Goal: Task Accomplishment & Management: Complete application form

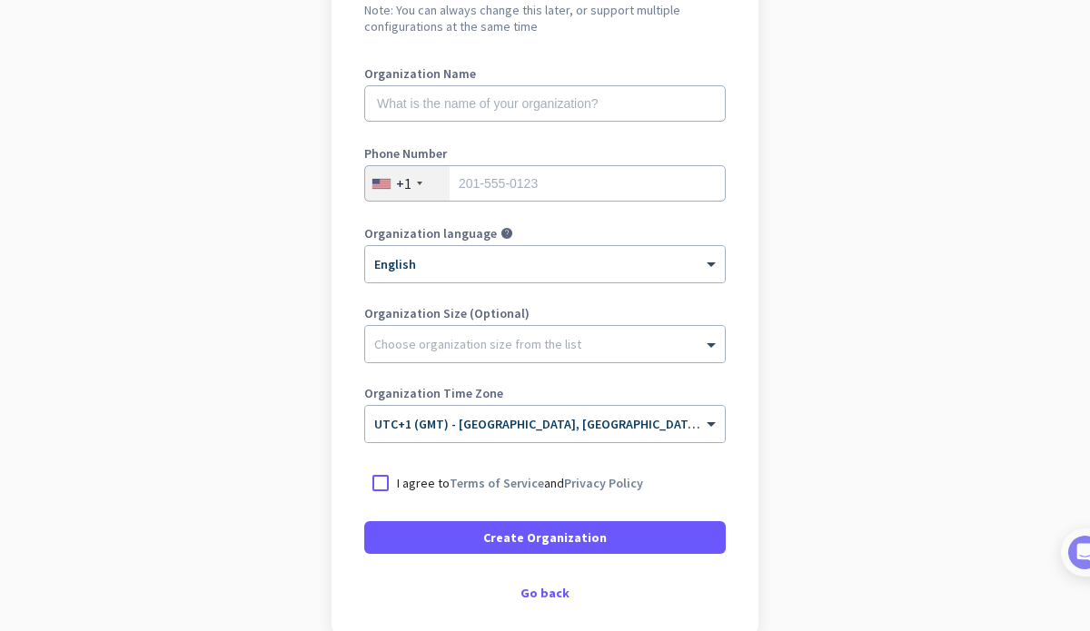
scroll to position [161, 0]
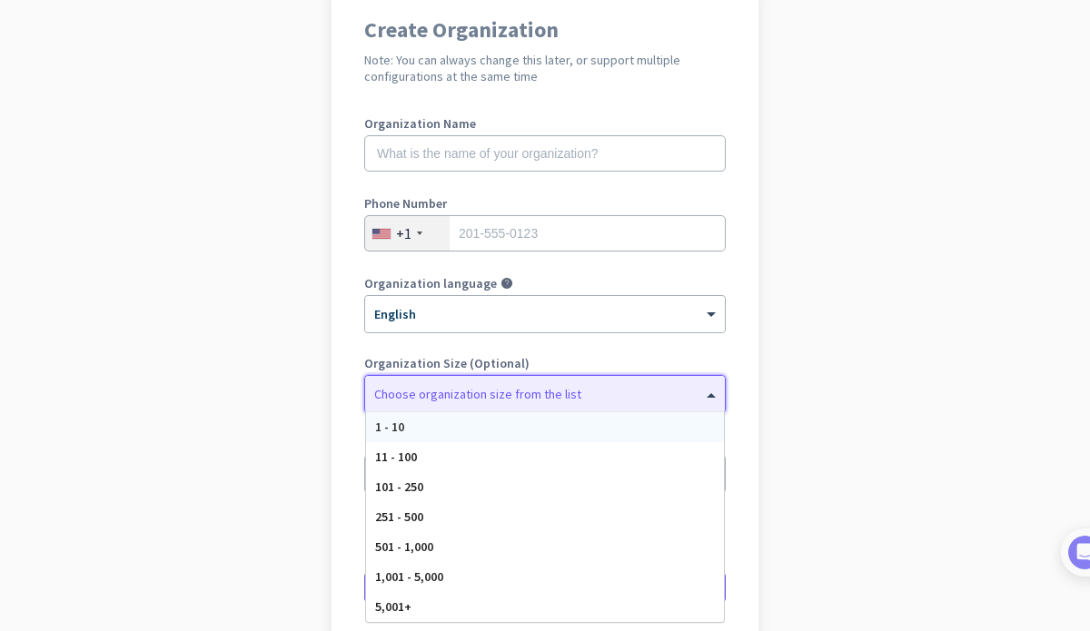
click at [709, 394] on span at bounding box center [713, 394] width 23 height 18
click at [842, 473] on app-onboarding-organization "Create Organization Note: You can always change this later, or support multiple…" at bounding box center [545, 379] width 1090 height 787
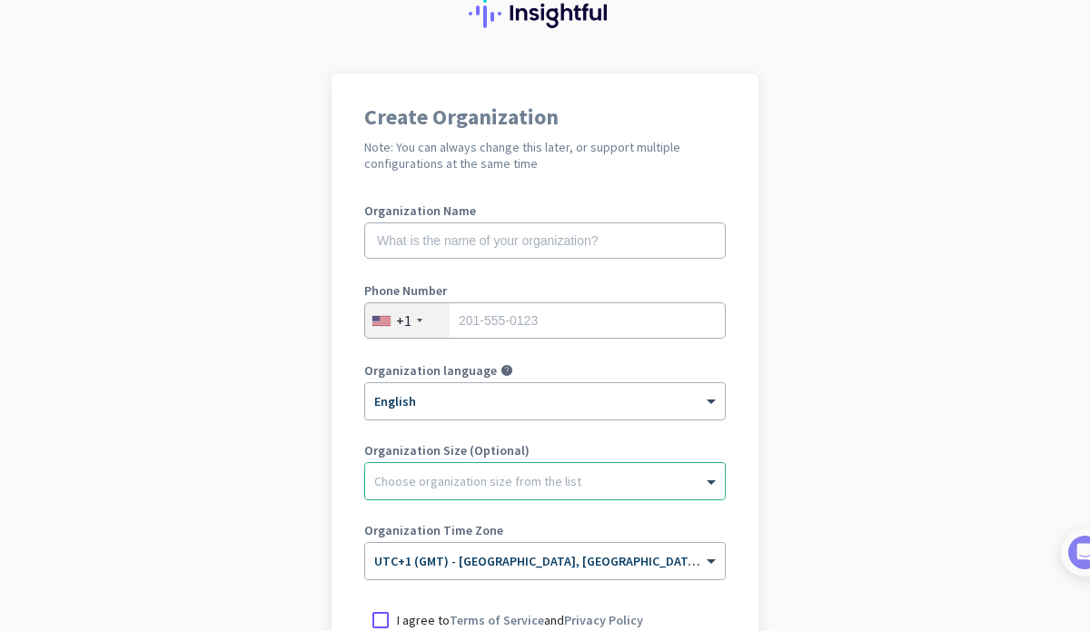
scroll to position [51, 0]
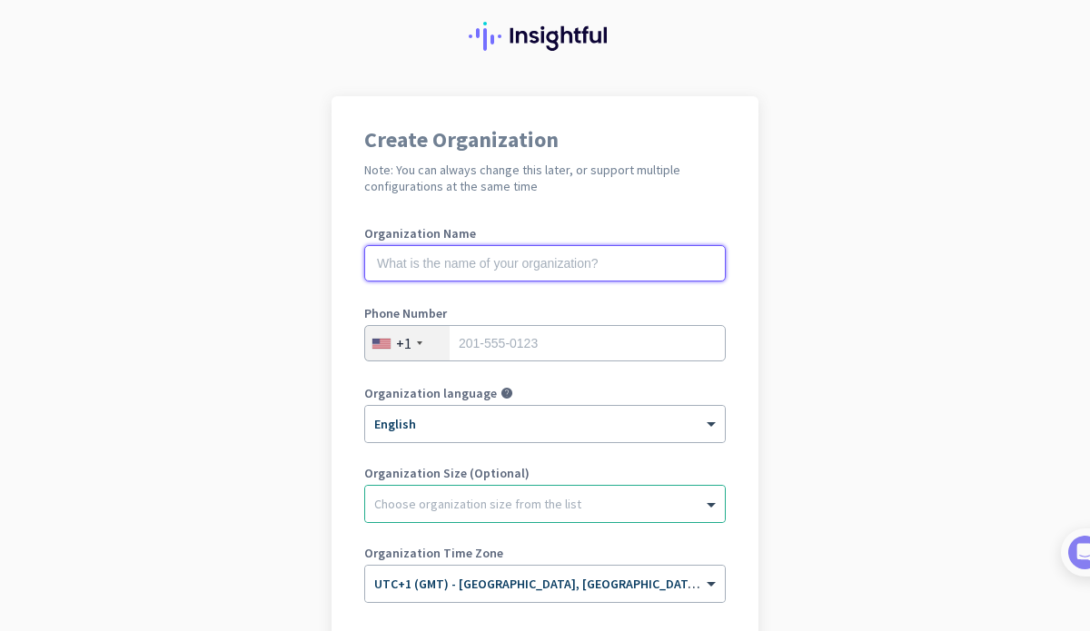
click at [555, 269] on input "text" at bounding box center [545, 263] width 362 height 36
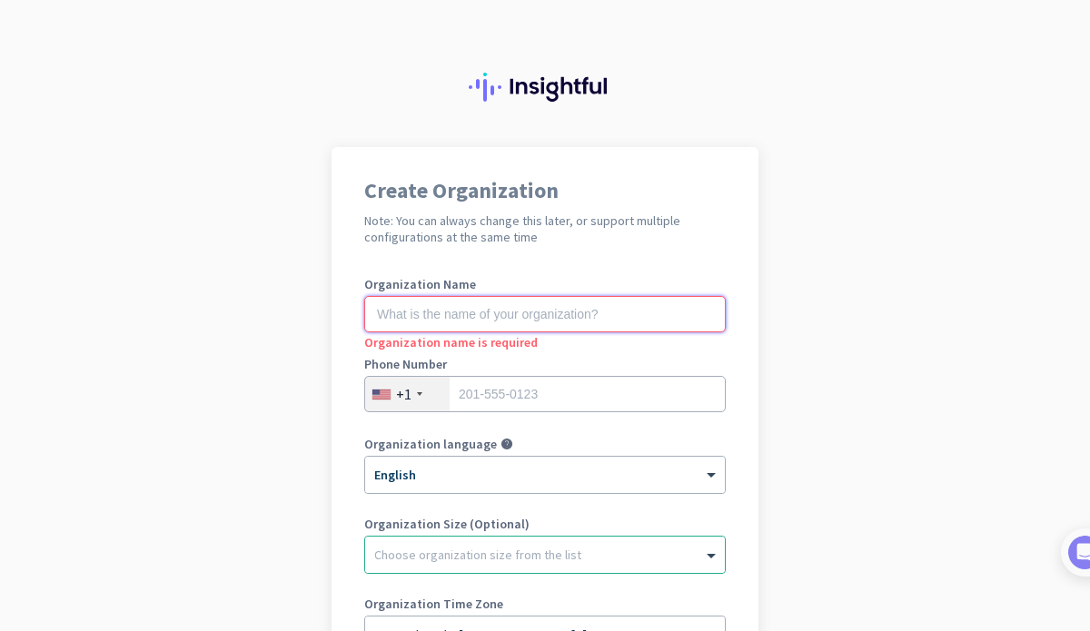
scroll to position [303, 0]
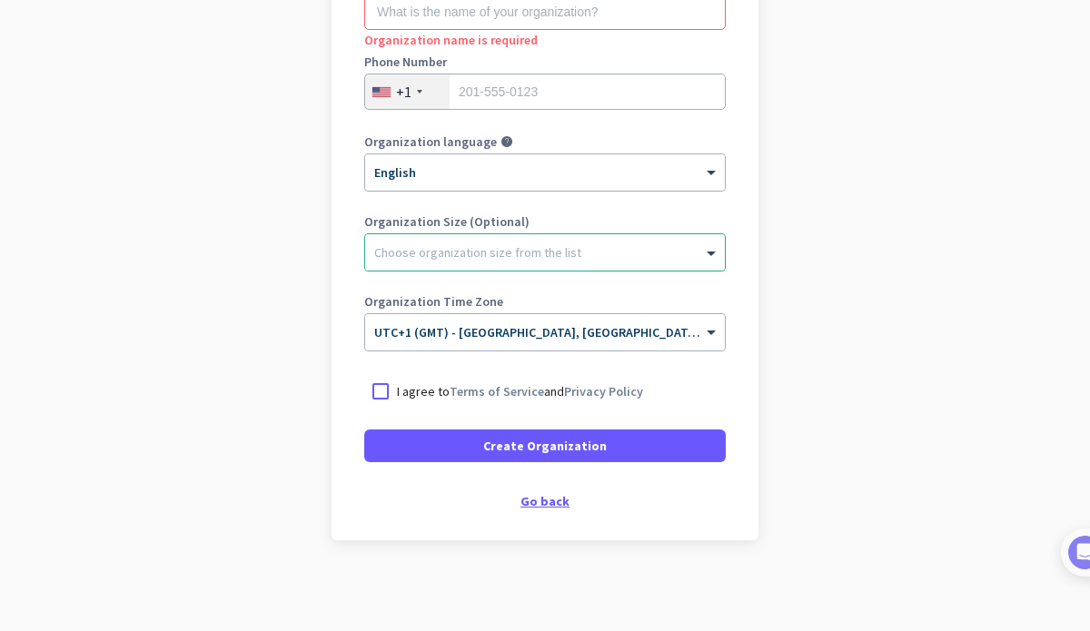
click at [549, 496] on div "Go back" at bounding box center [545, 501] width 362 height 13
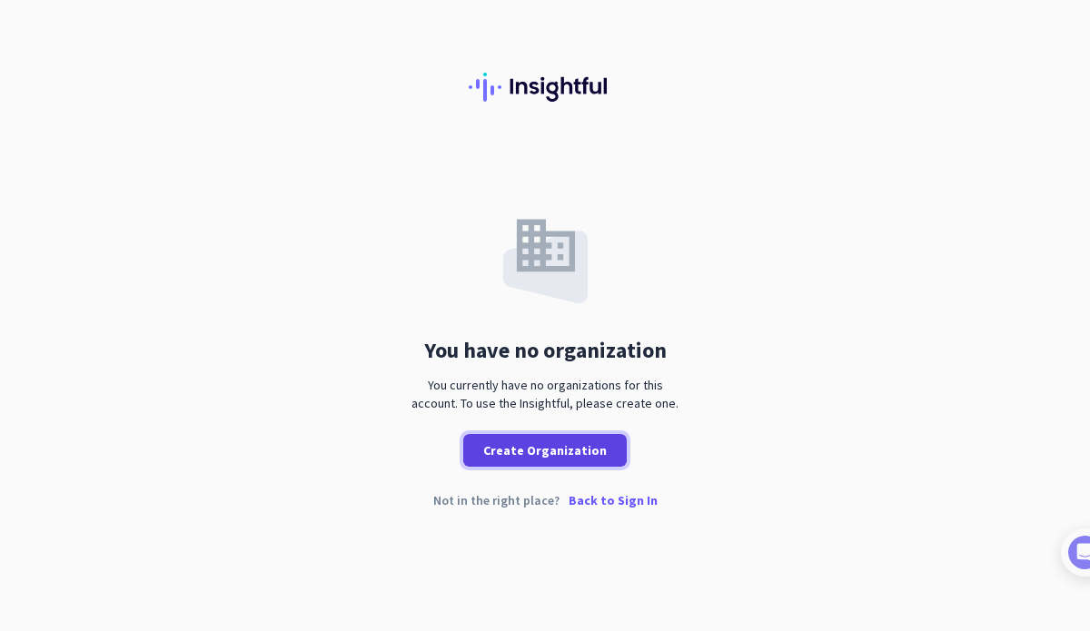
click at [571, 451] on span "Create Organization" at bounding box center [545, 451] width 124 height 18
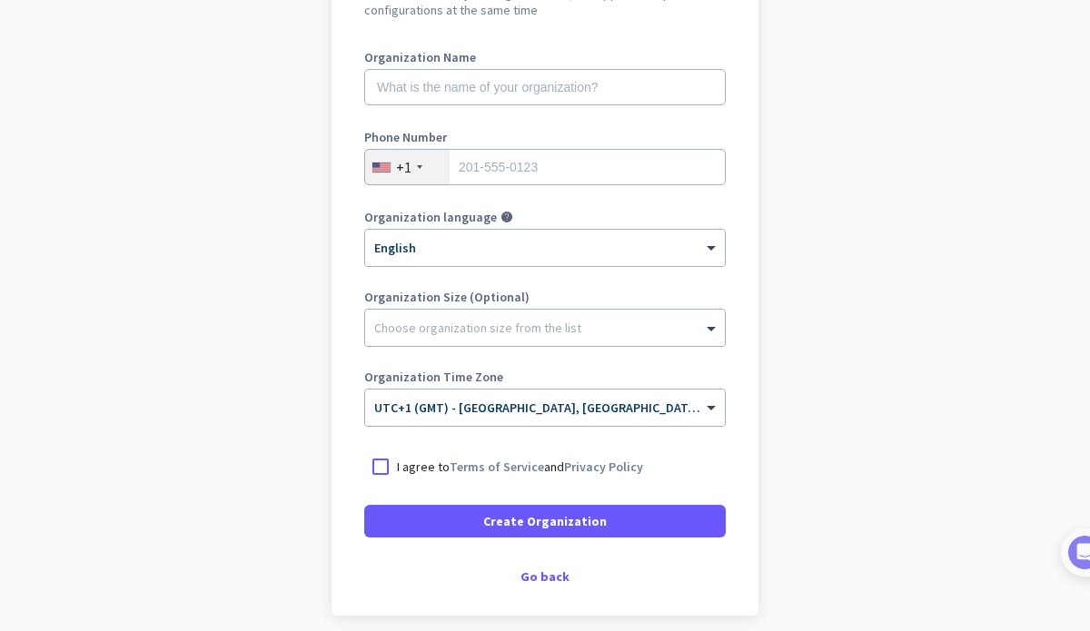
scroll to position [226, 0]
click at [547, 586] on div "Create Organization Note: You can always change this later, or support multiple…" at bounding box center [545, 269] width 427 height 696
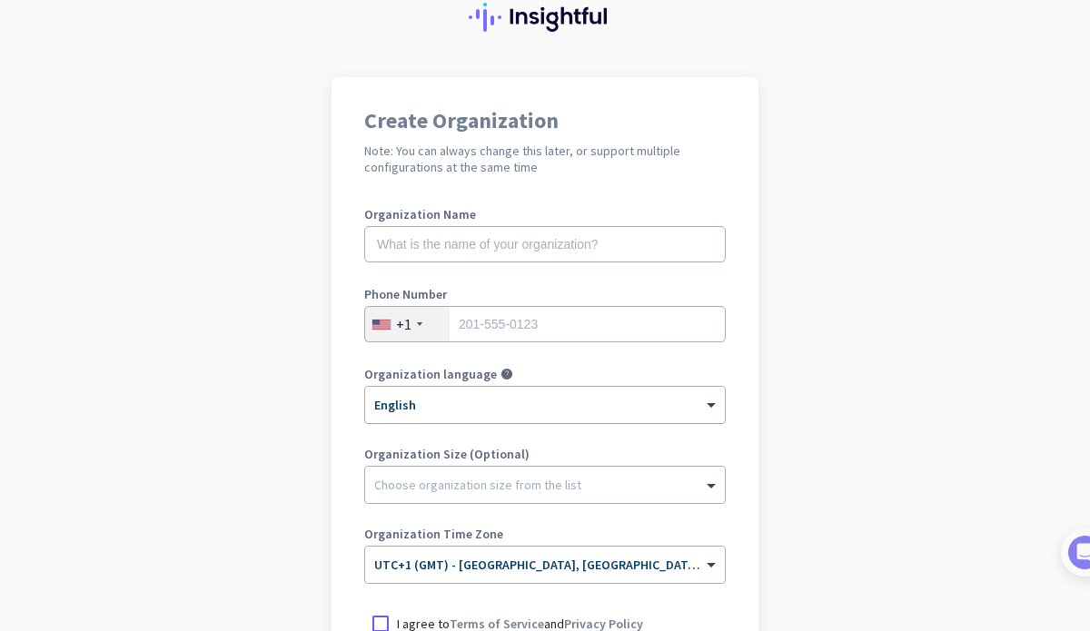
scroll to position [114, 0]
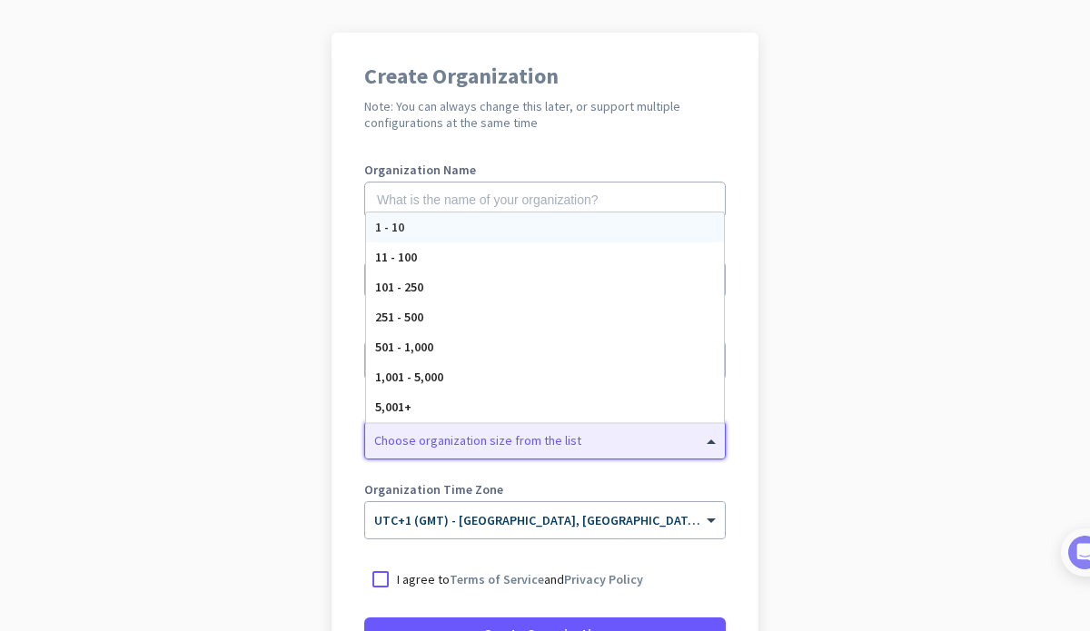
click at [698, 442] on div at bounding box center [545, 436] width 360 height 18
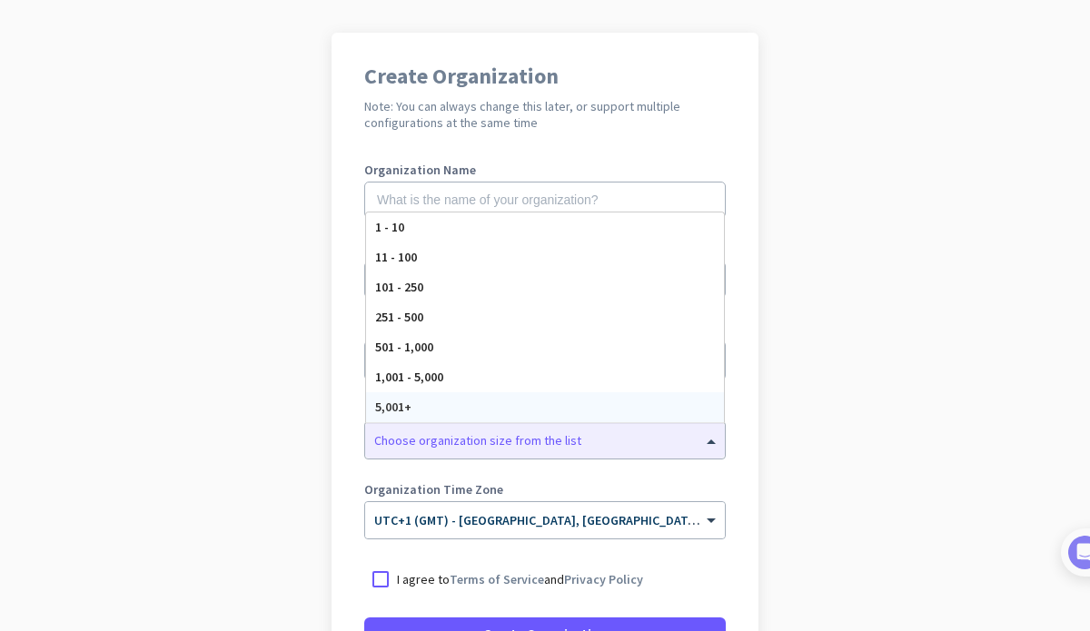
click at [779, 384] on app-onboarding-organization "Create Organization Note: You can always change this later, or support multiple…" at bounding box center [545, 426] width 1090 height 787
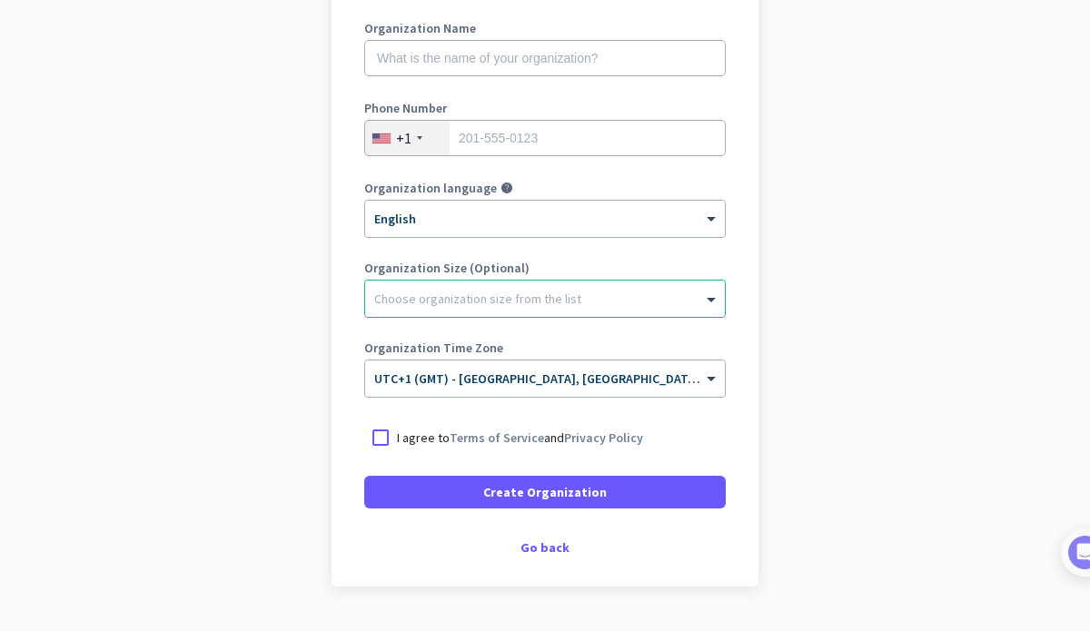
scroll to position [98, 0]
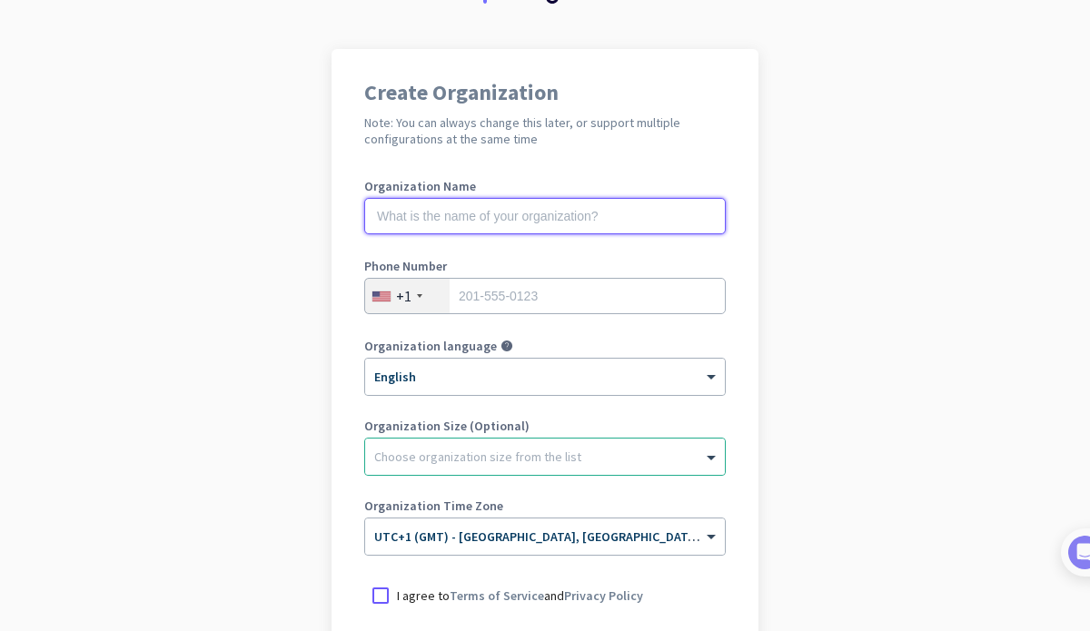
click at [574, 221] on input "text" at bounding box center [545, 216] width 362 height 36
type input "[PERSON_NAME] Independent"
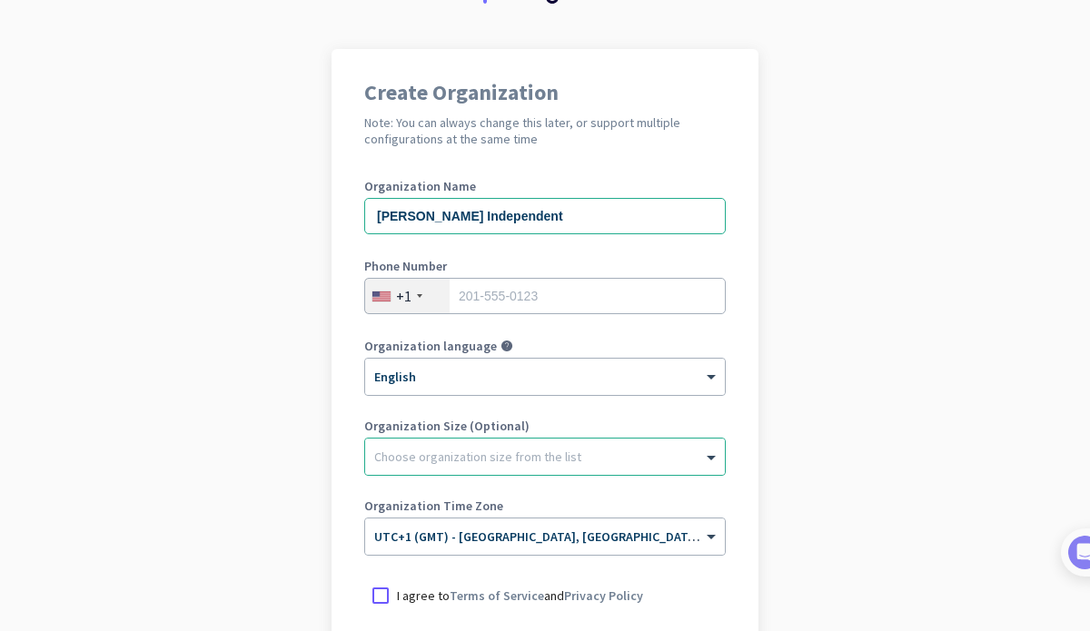
click at [417, 303] on div "+1" at bounding box center [407, 296] width 84 height 35
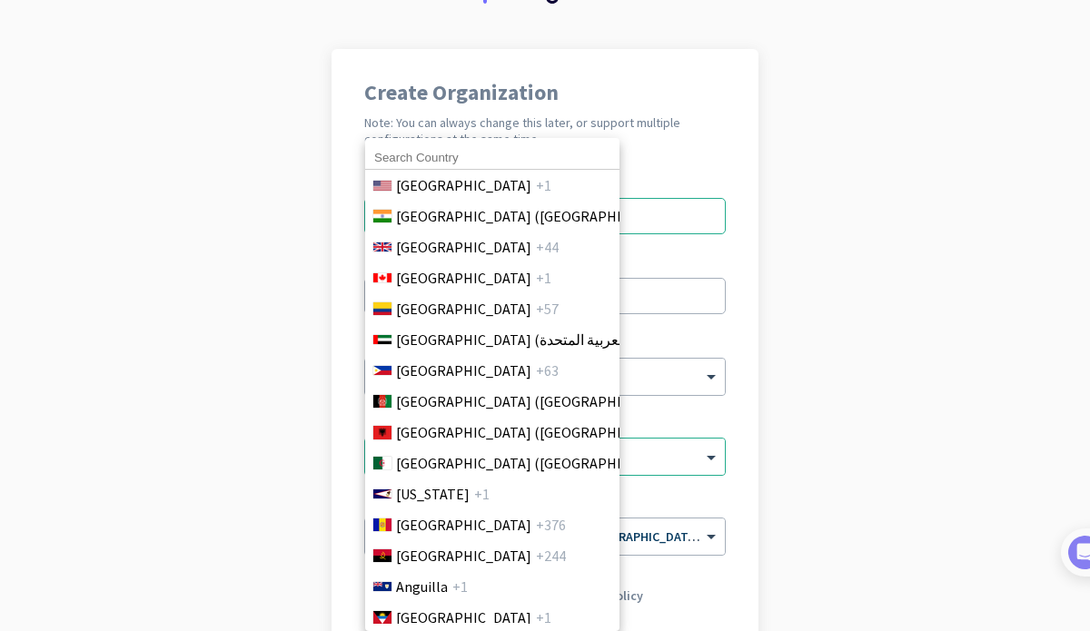
click at [461, 154] on input at bounding box center [492, 158] width 254 height 24
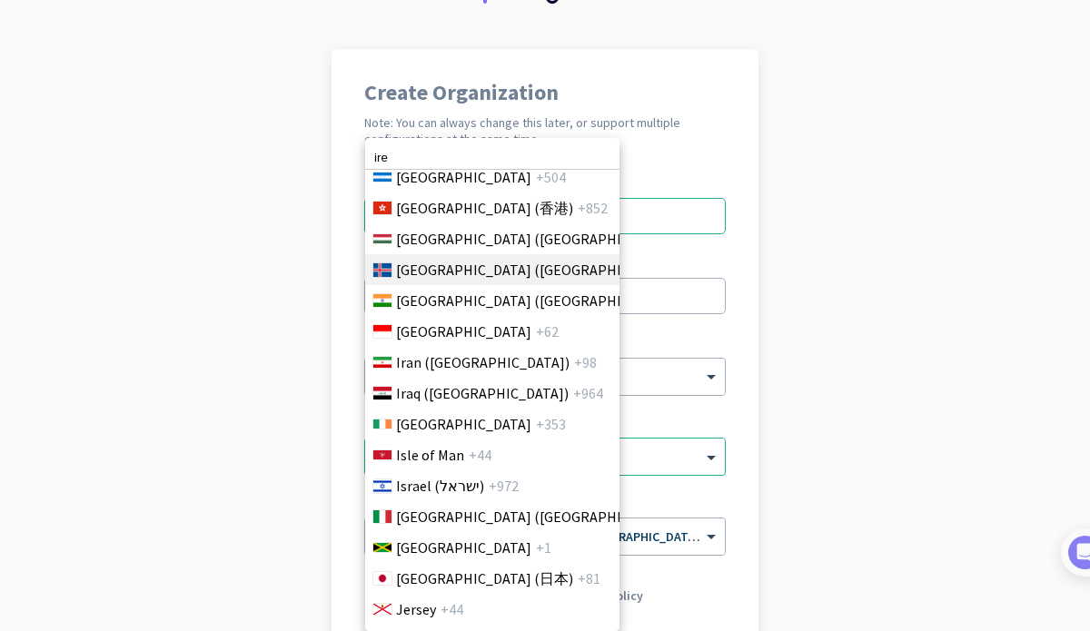
scroll to position [3124, 0]
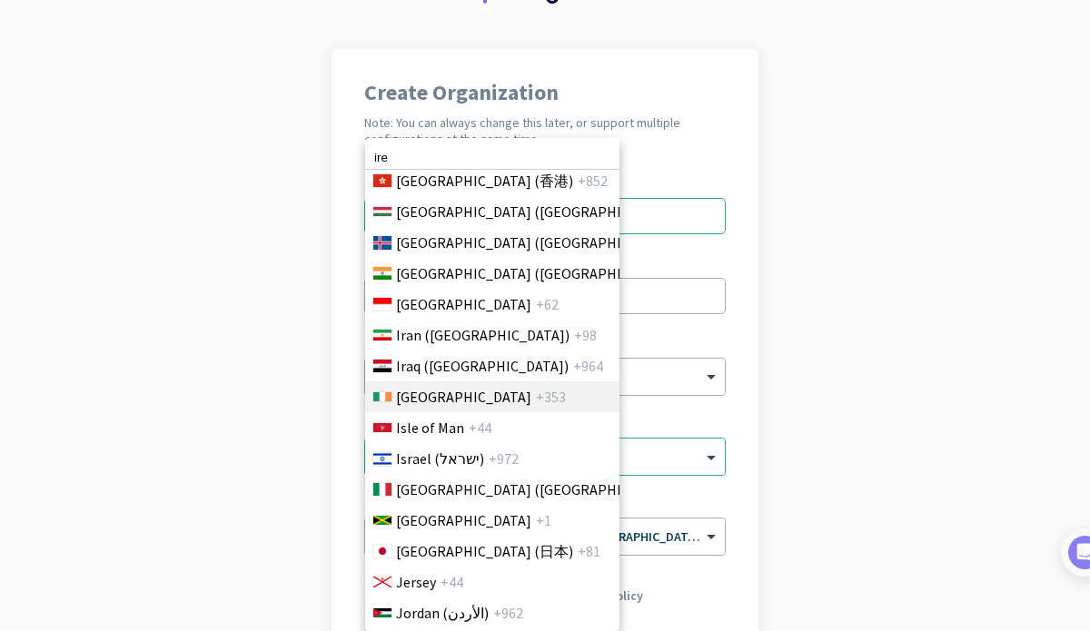
type input "ire"
click at [502, 394] on li "Ireland +353" at bounding box center [491, 397] width 255 height 31
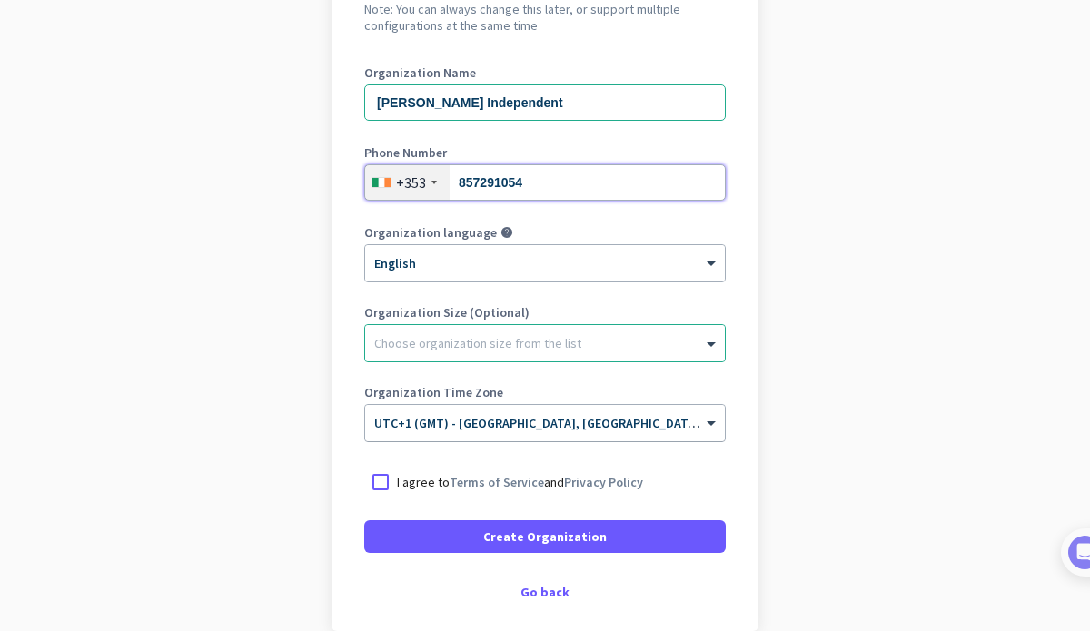
scroll to position [238, 0]
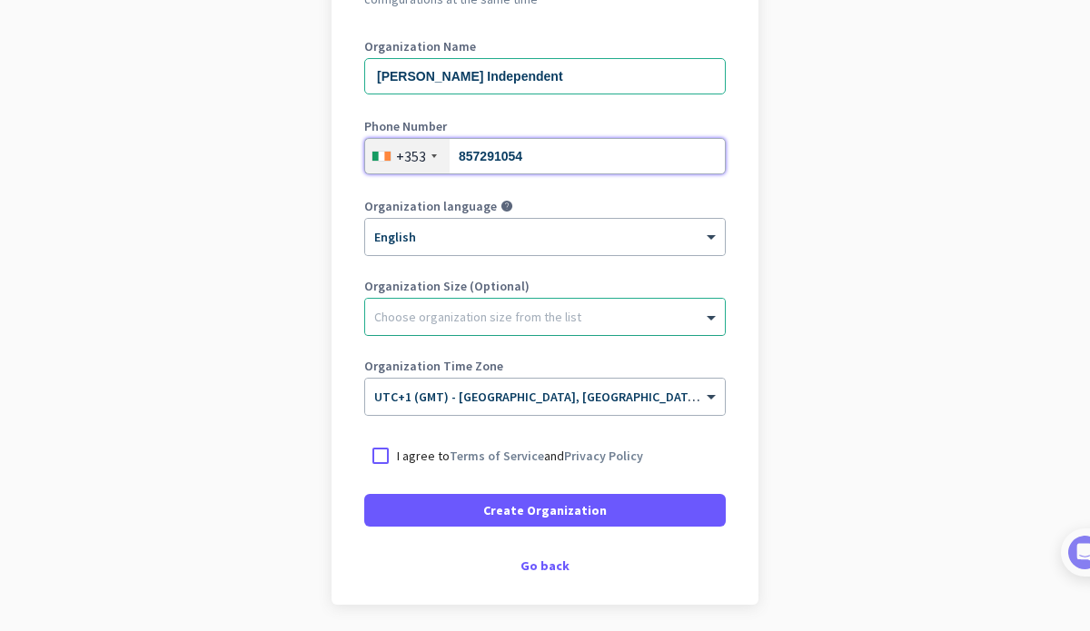
type input "857291054"
click at [709, 328] on div "Choose organization size from the list" at bounding box center [545, 317] width 360 height 36
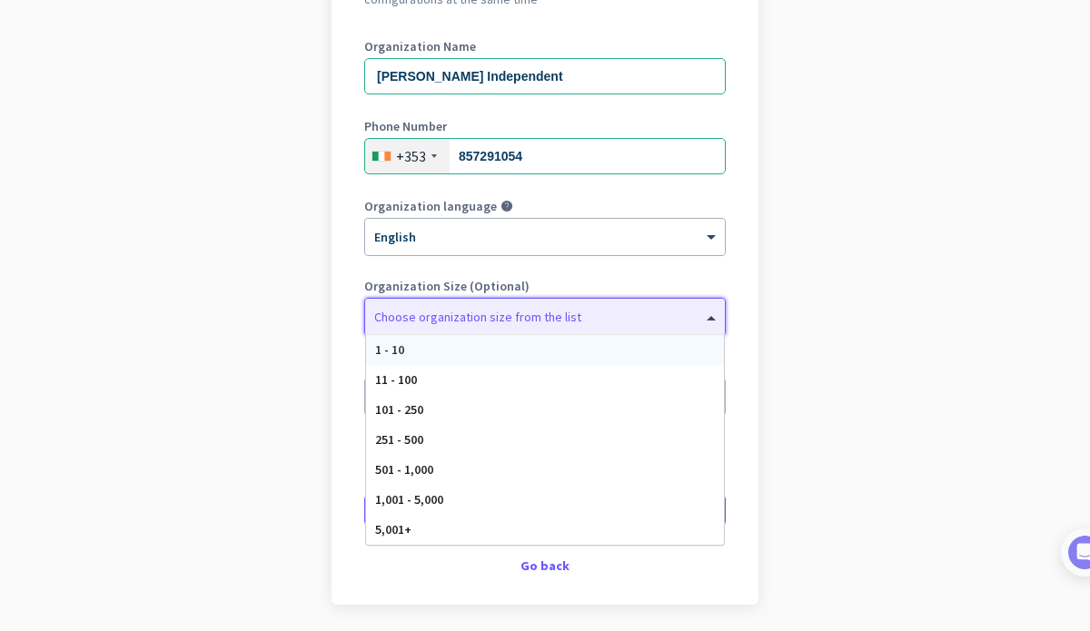
click at [805, 309] on app-onboarding-organization "Create Organization Note: You can always change this later, or support multiple…" at bounding box center [545, 302] width 1090 height 787
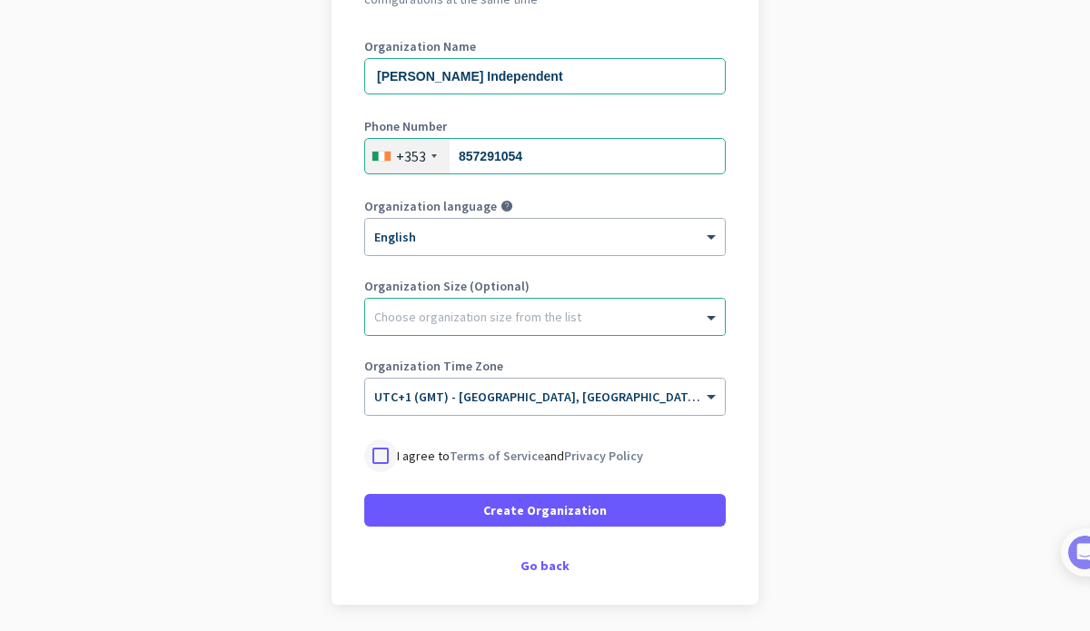
click at [374, 453] on div at bounding box center [380, 456] width 33 height 33
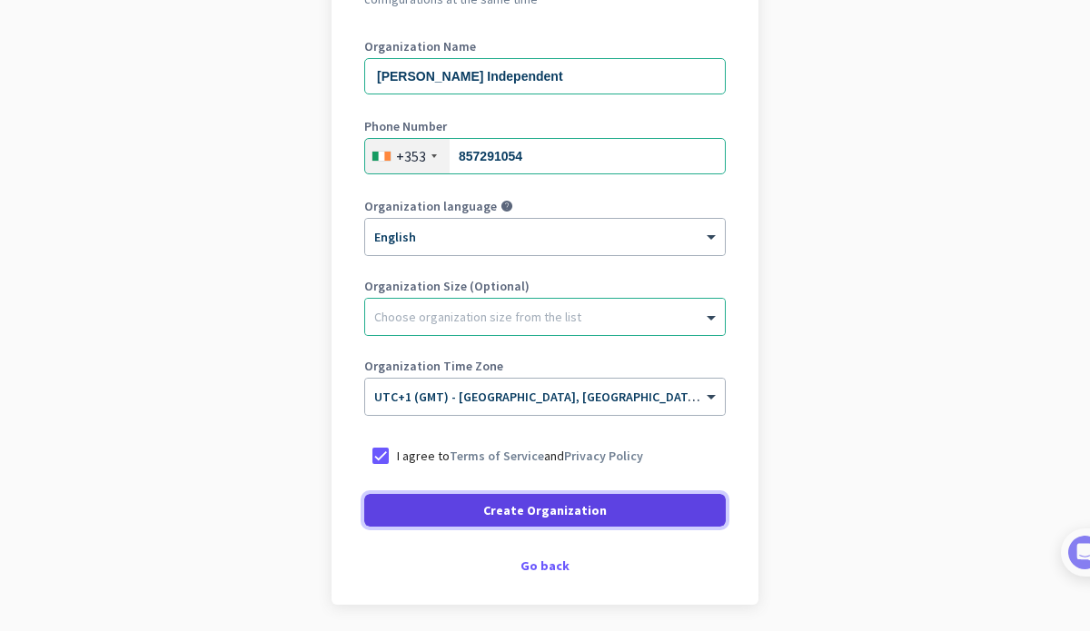
click at [609, 519] on span at bounding box center [545, 511] width 362 height 44
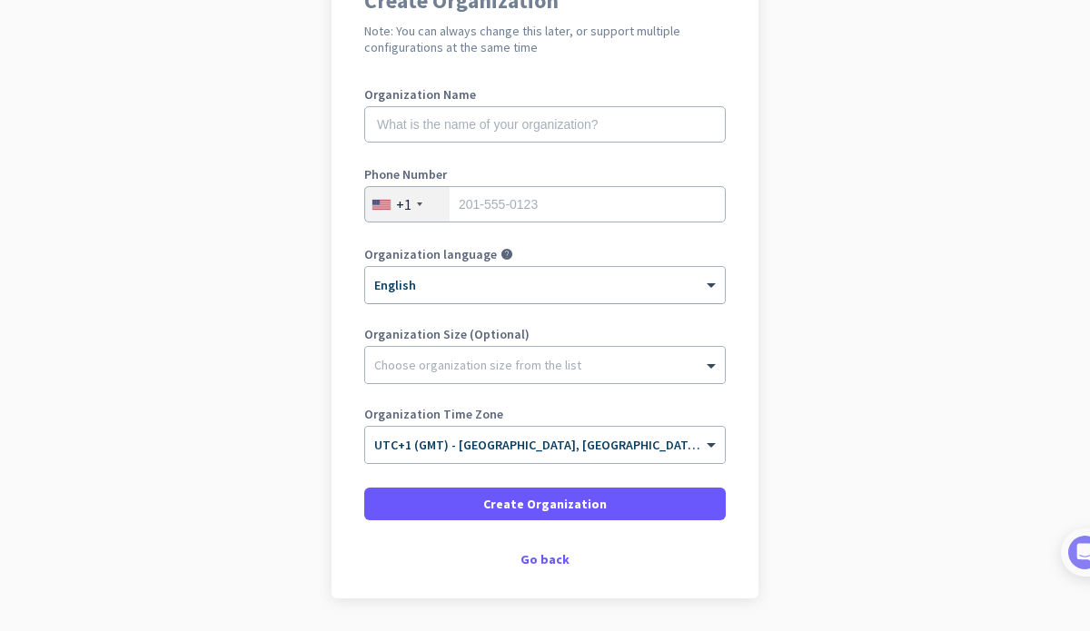
scroll to position [109, 0]
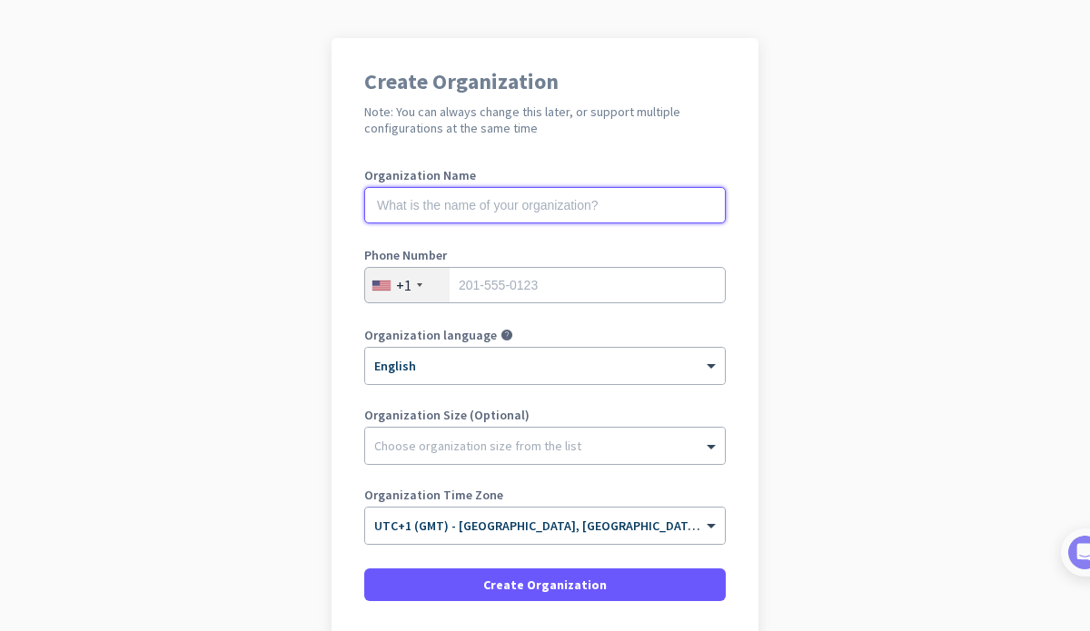
click at [499, 211] on input "text" at bounding box center [545, 205] width 362 height 36
type input "Mercor"
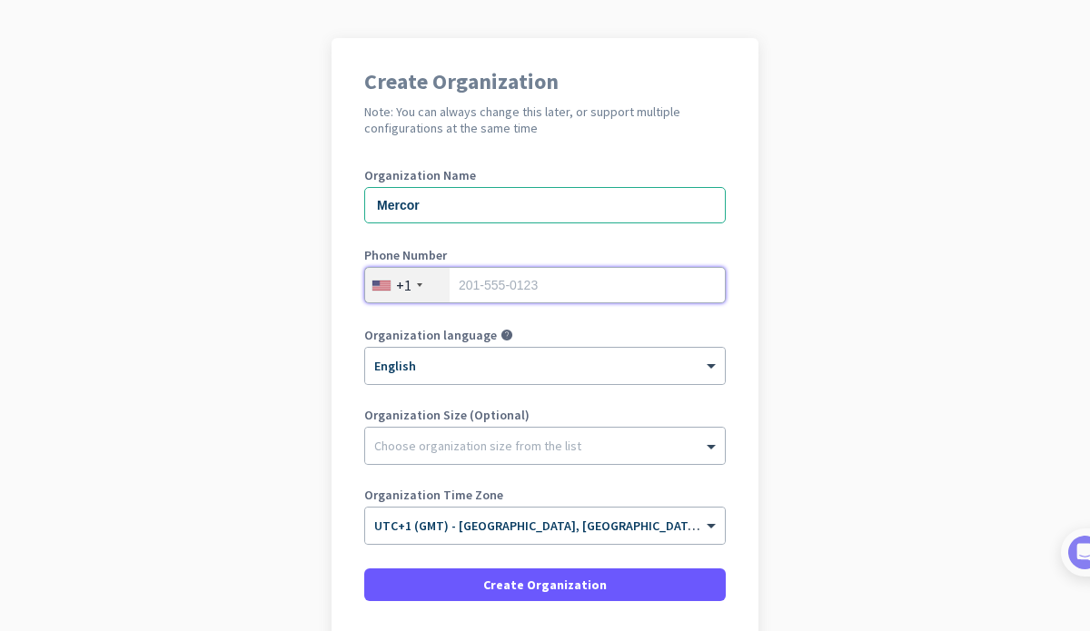
click at [538, 294] on input "tel" at bounding box center [545, 285] width 362 height 36
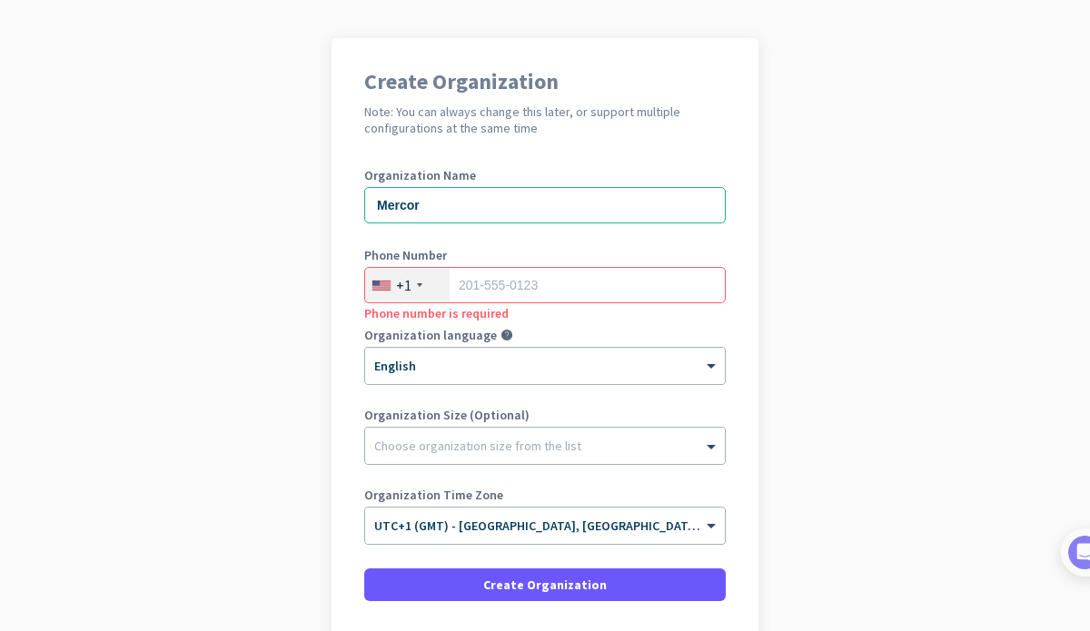
click at [418, 285] on div at bounding box center [419, 285] width 5 height 4
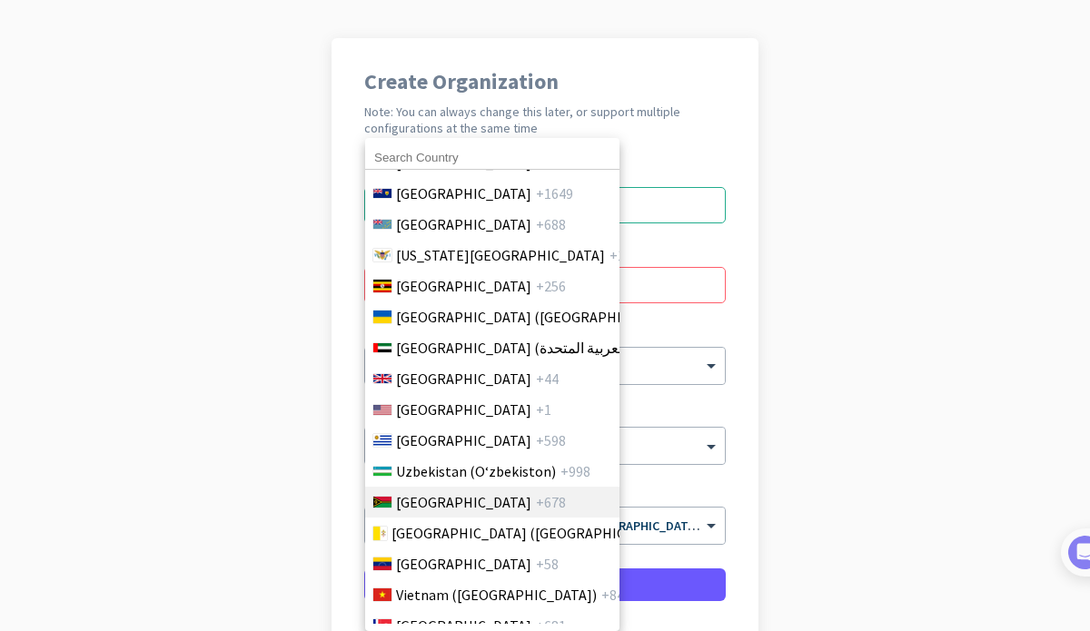
scroll to position [6563, 0]
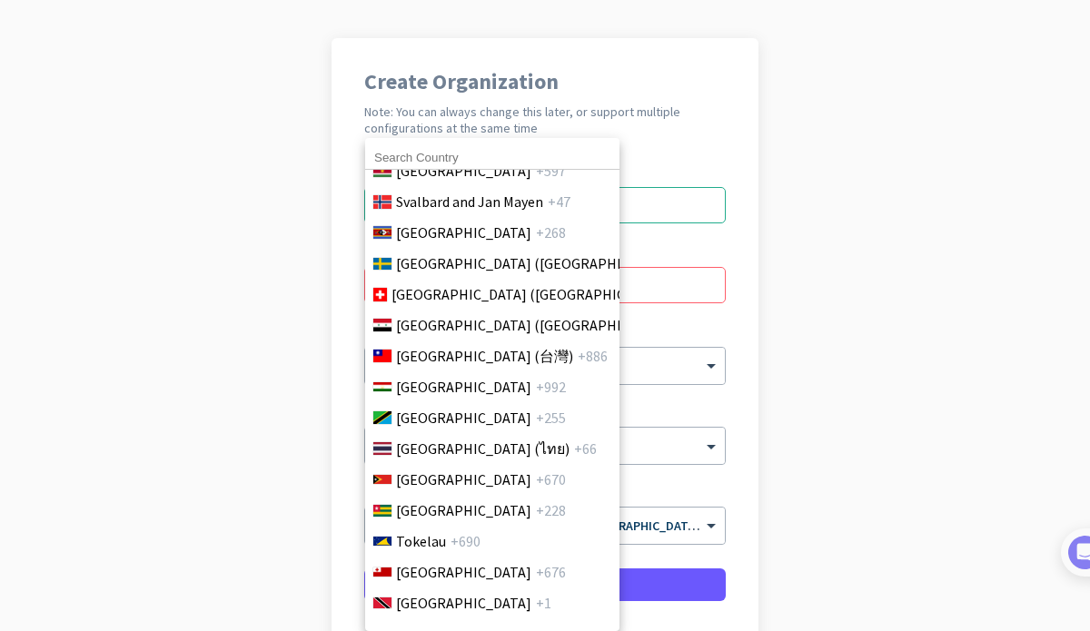
click at [466, 154] on input at bounding box center [492, 158] width 254 height 24
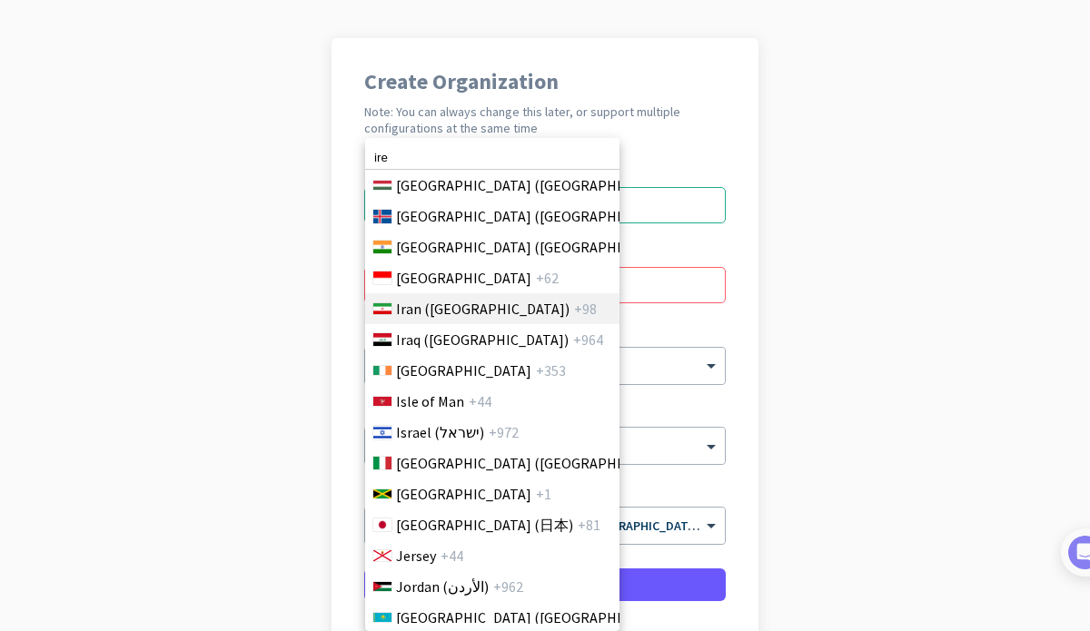
scroll to position [3124, 0]
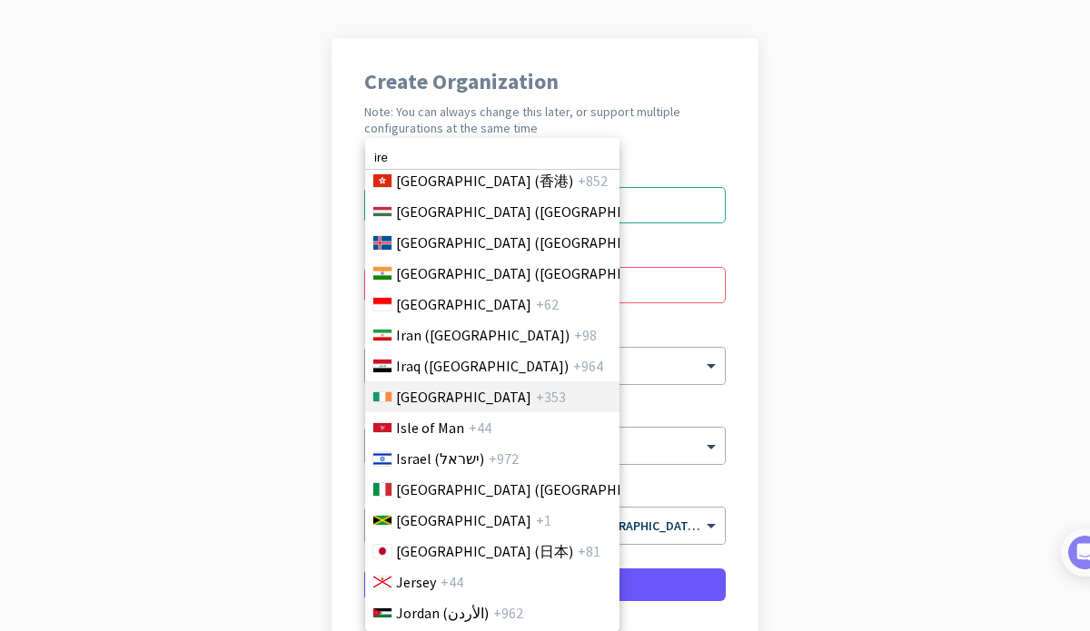
type input "ire"
click at [475, 404] on li "Ireland +353" at bounding box center [491, 397] width 255 height 31
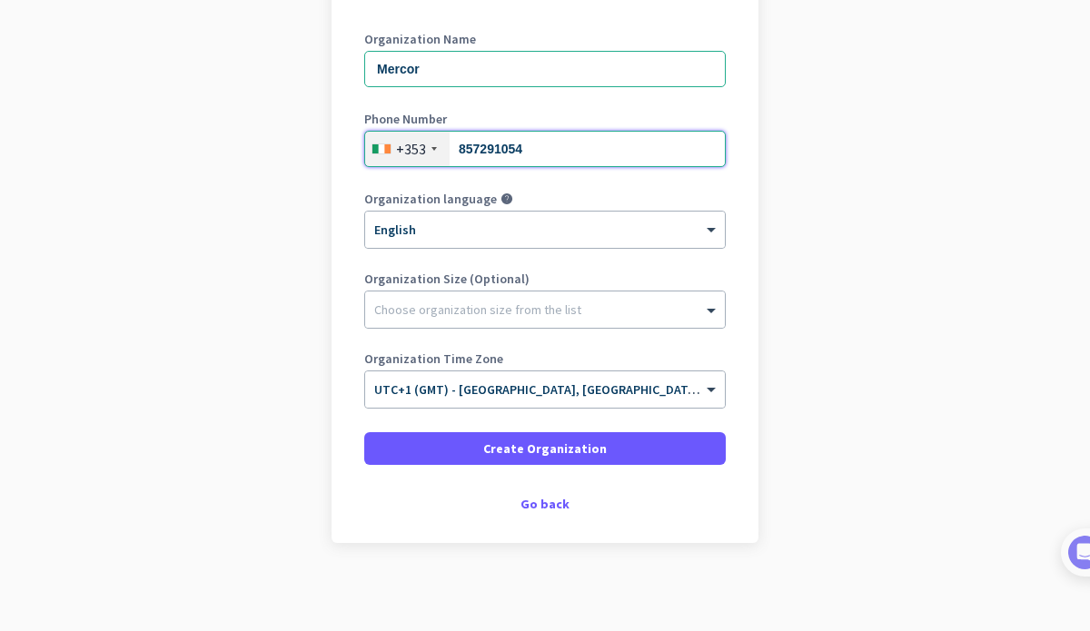
scroll to position [248, 0]
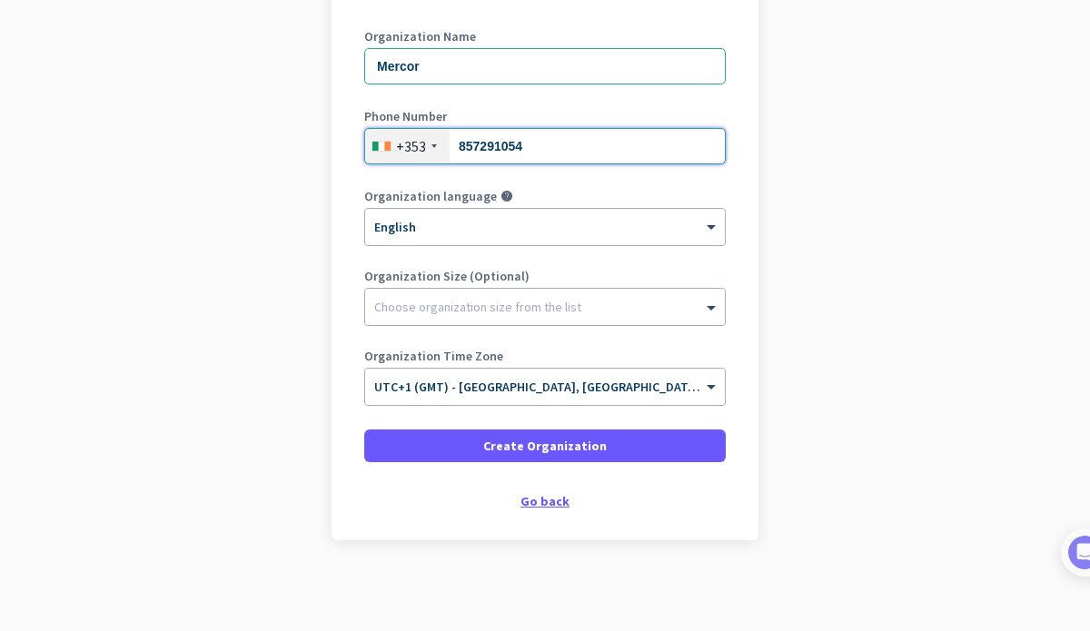
type input "857291054"
click at [561, 495] on div "Go back" at bounding box center [545, 501] width 362 height 13
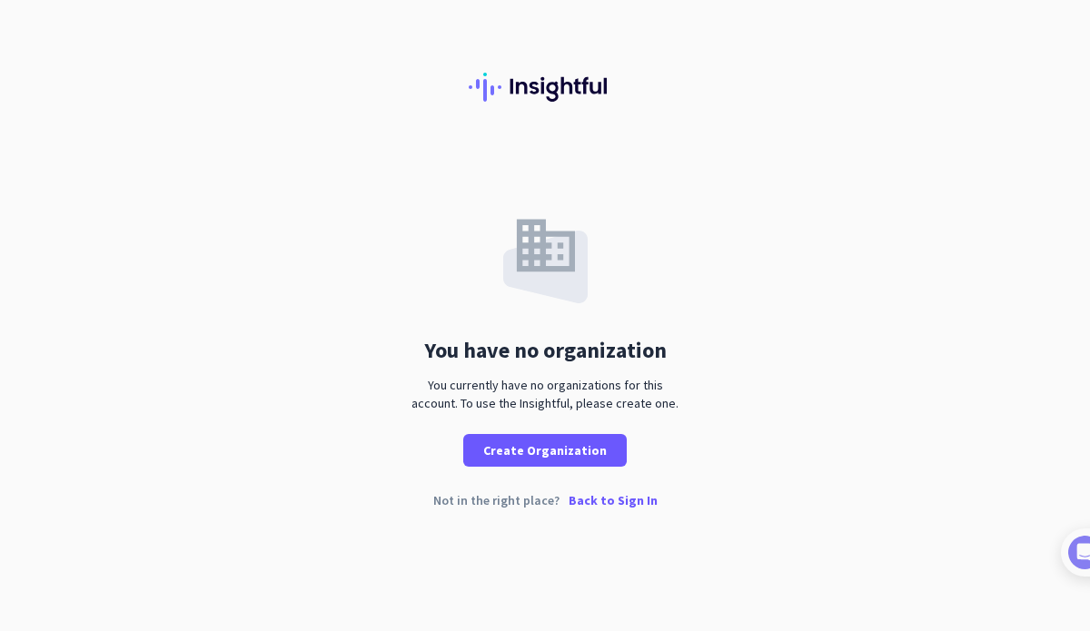
click at [608, 500] on p "Back to Sign In" at bounding box center [613, 500] width 89 height 13
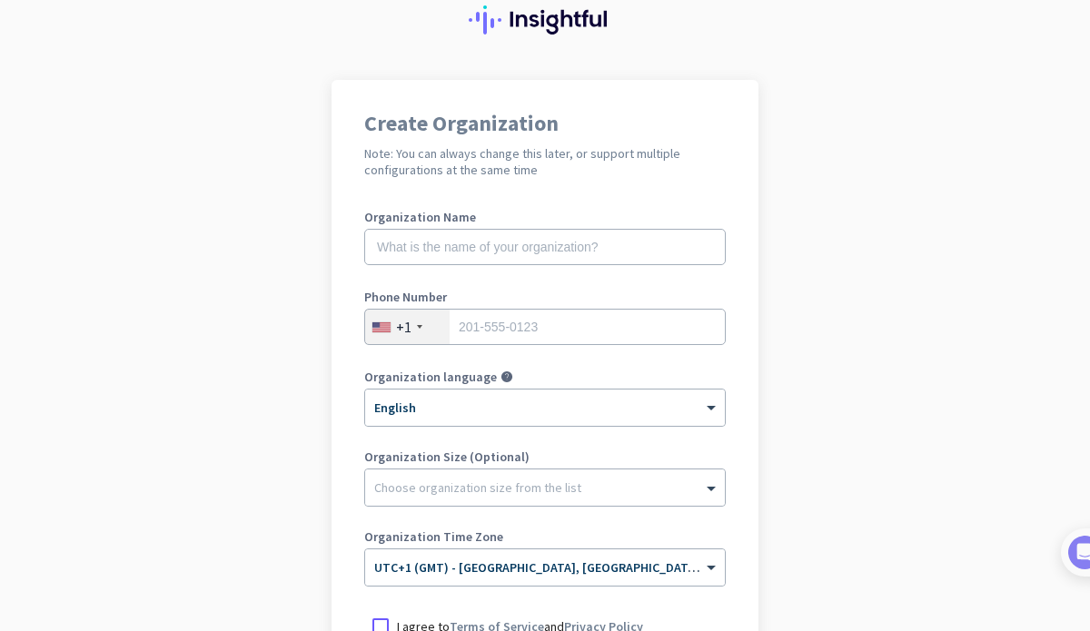
scroll to position [303, 0]
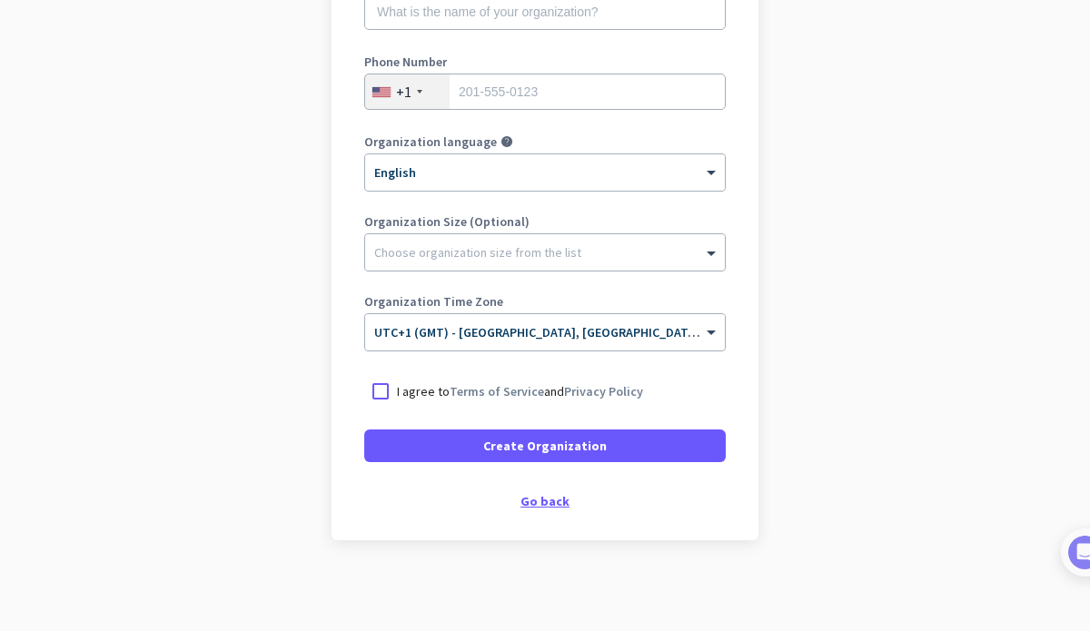
click at [534, 506] on div "Go back" at bounding box center [545, 501] width 362 height 13
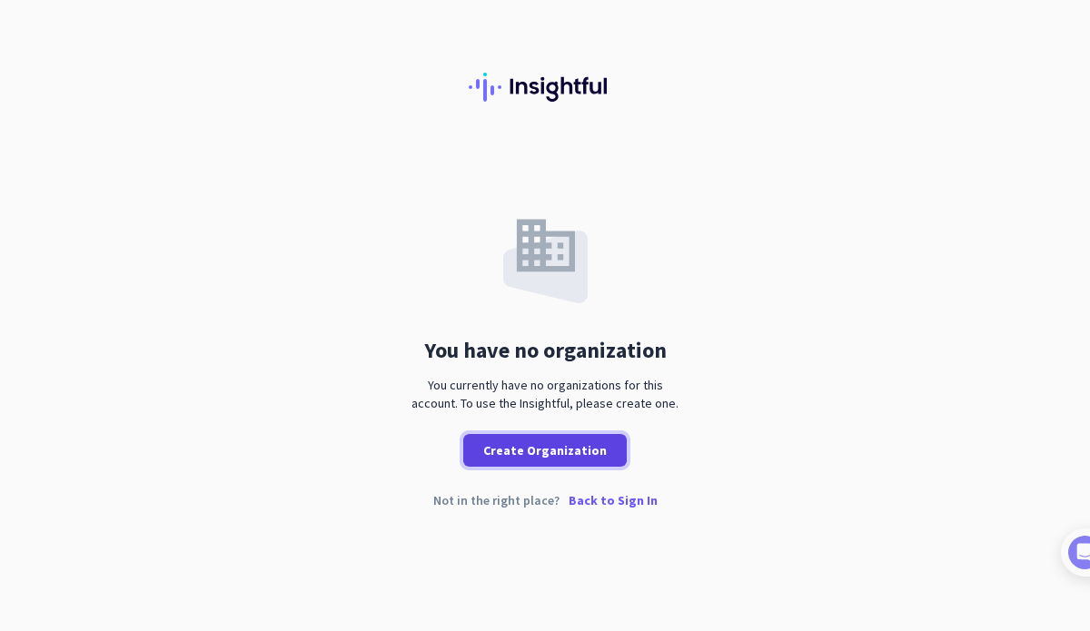
click at [588, 458] on span "Create Organization" at bounding box center [545, 451] width 124 height 18
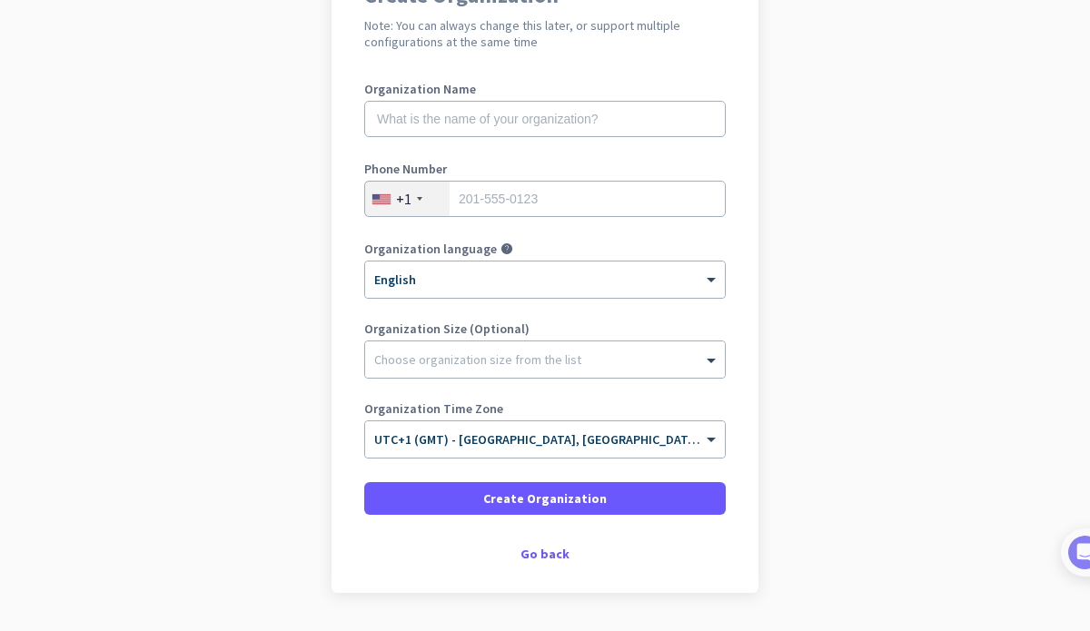
scroll to position [124, 0]
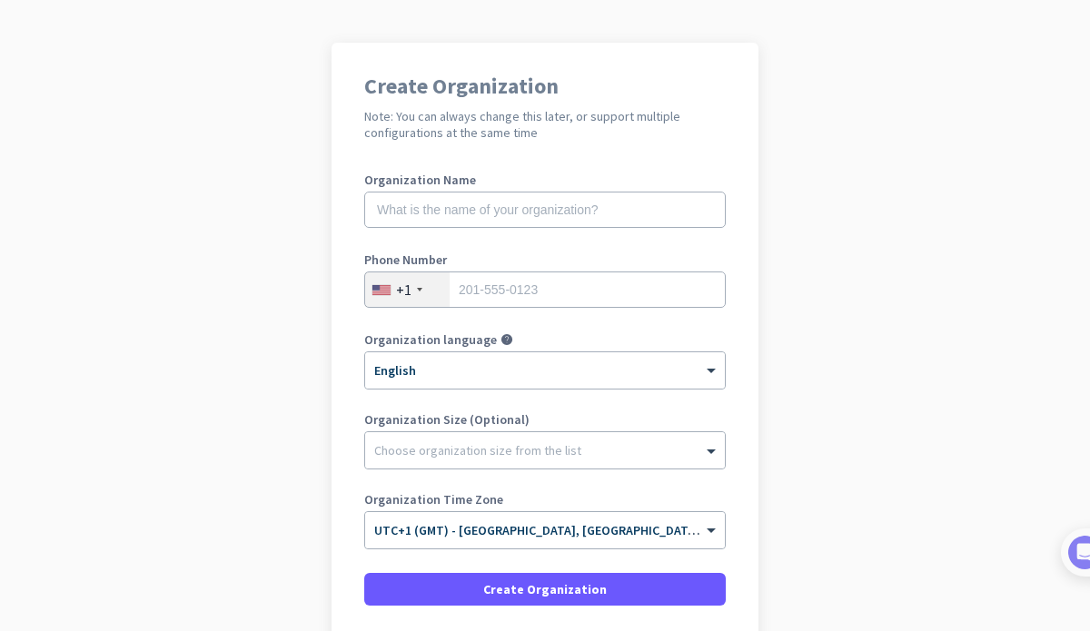
scroll to position [150, 0]
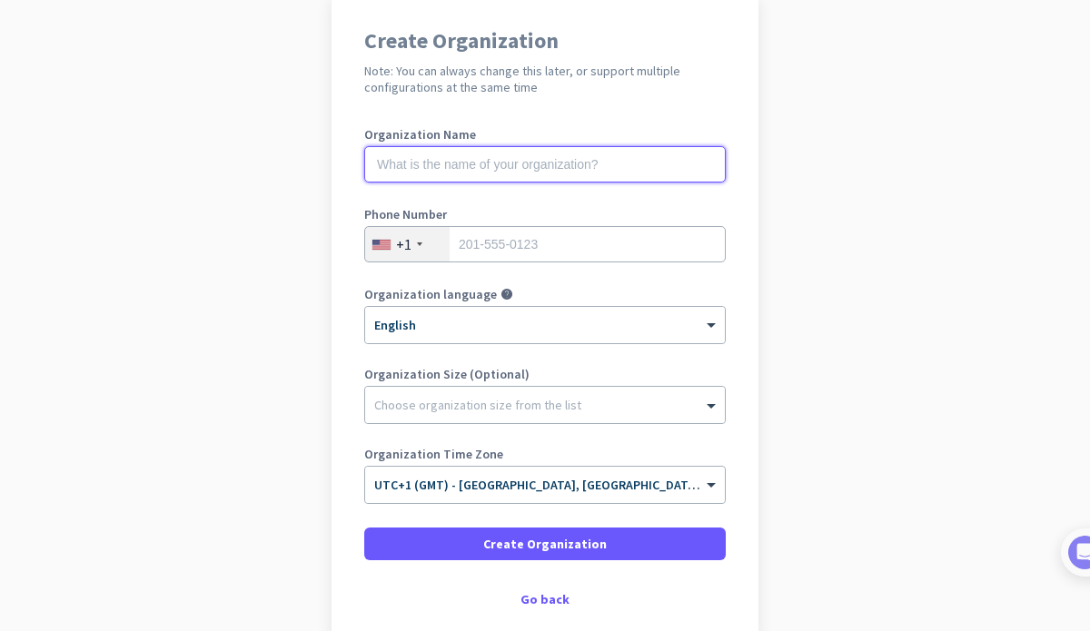
click at [503, 169] on input "text" at bounding box center [545, 164] width 362 height 36
type input "[PERSON_NAME] Independent"
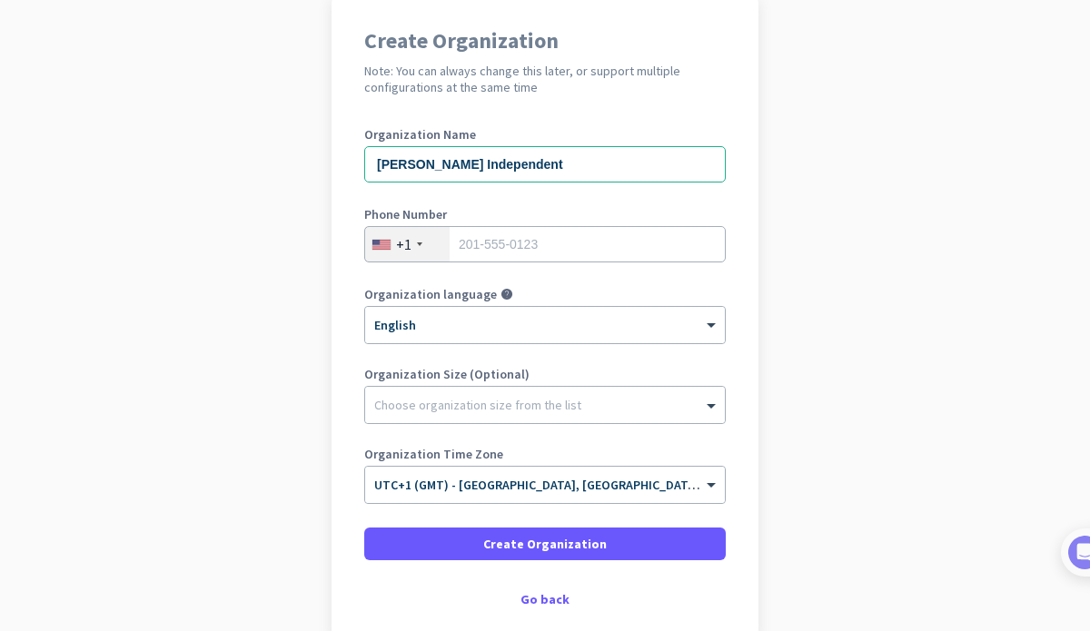
click at [400, 236] on div "+1" at bounding box center [403, 244] width 15 height 18
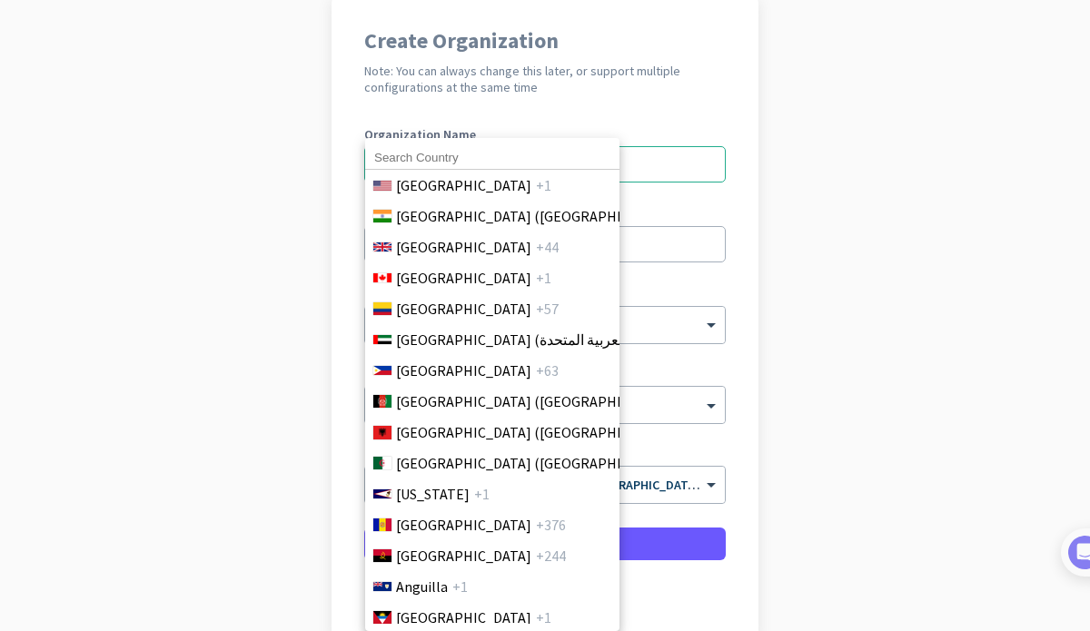
click at [480, 151] on input at bounding box center [492, 158] width 254 height 24
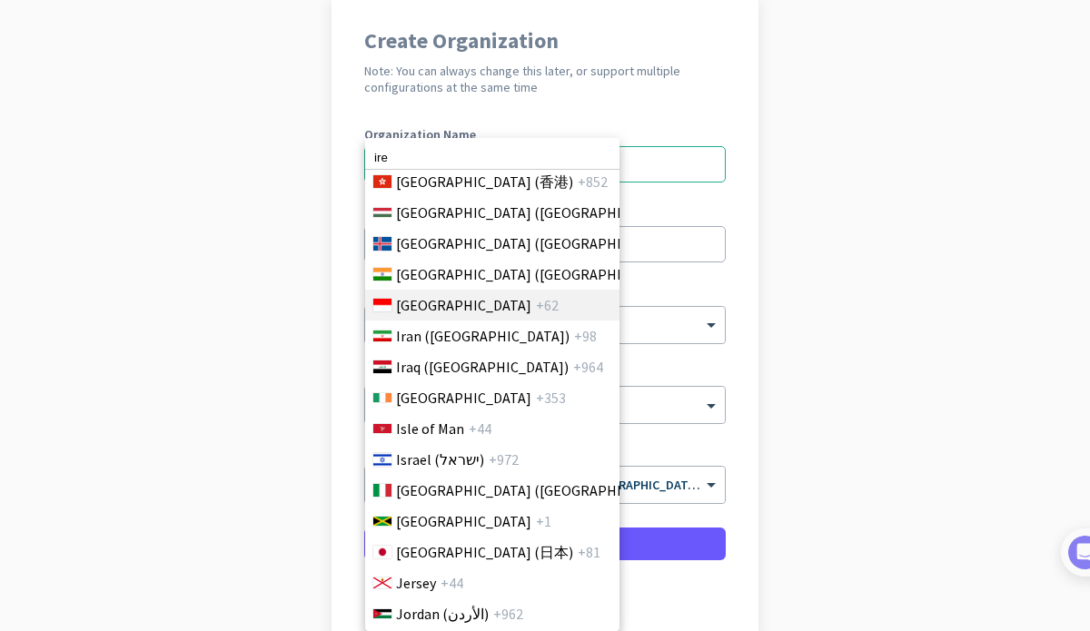
scroll to position [3124, 0]
type input "ire"
click at [476, 395] on li "Ireland +353" at bounding box center [491, 397] width 255 height 31
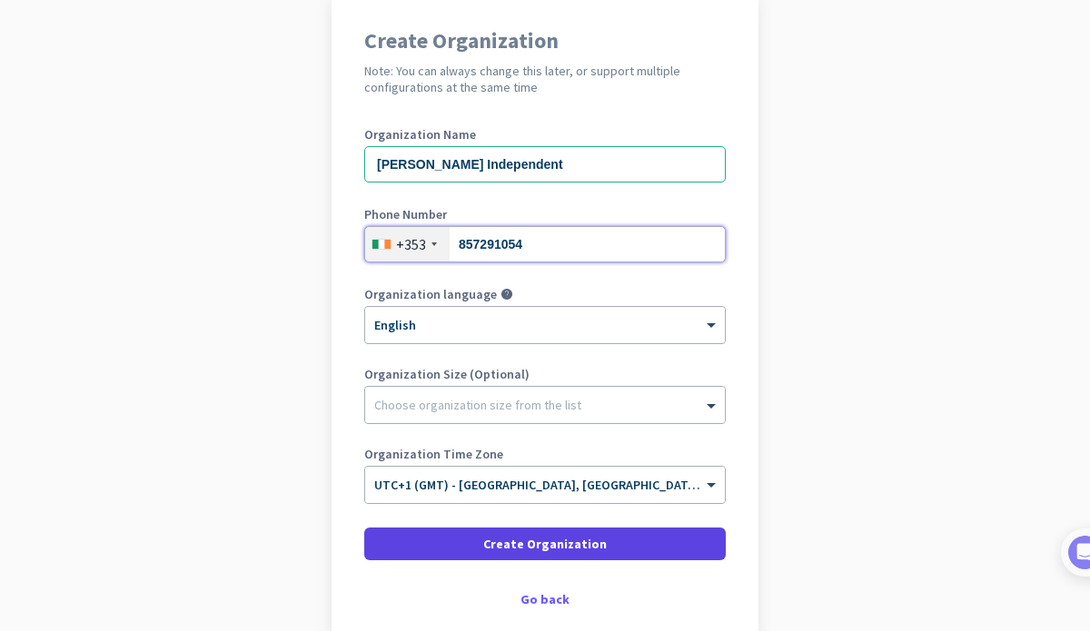
type input "857291054"
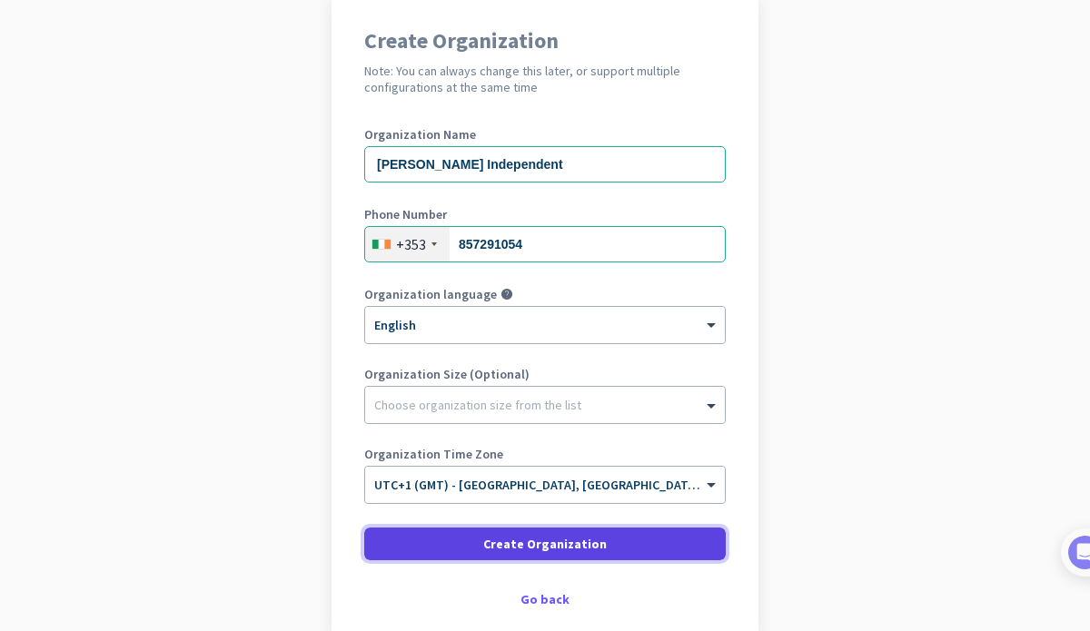
click at [639, 543] on span at bounding box center [545, 544] width 362 height 44
